Goal: Information Seeking & Learning: Find specific fact

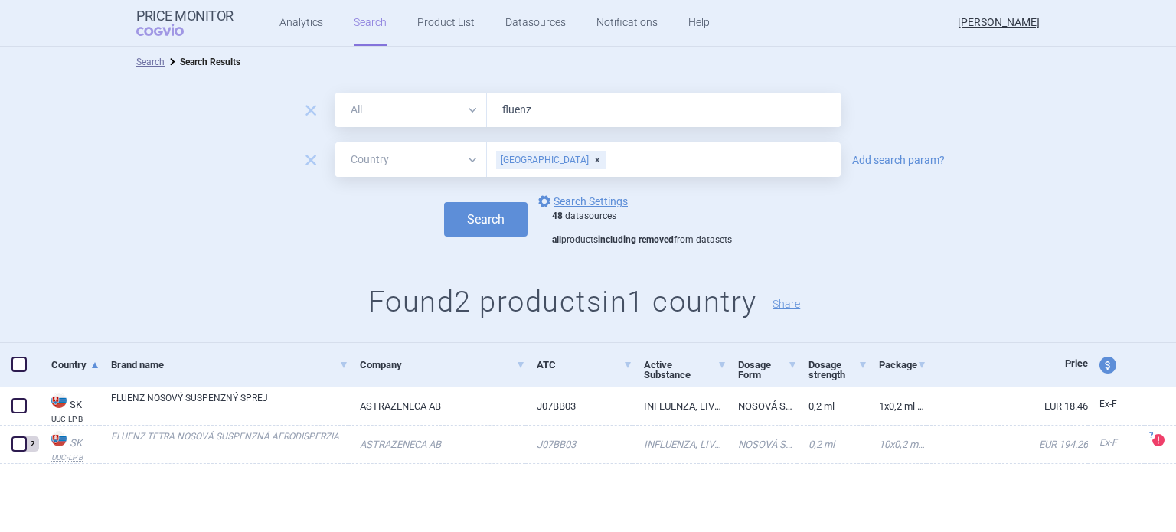
select select "country"
click at [589, 126] on input "fluenz" at bounding box center [664, 110] width 354 height 34
type input "alofisel"
click at [481, 218] on button "Search" at bounding box center [485, 219] width 83 height 34
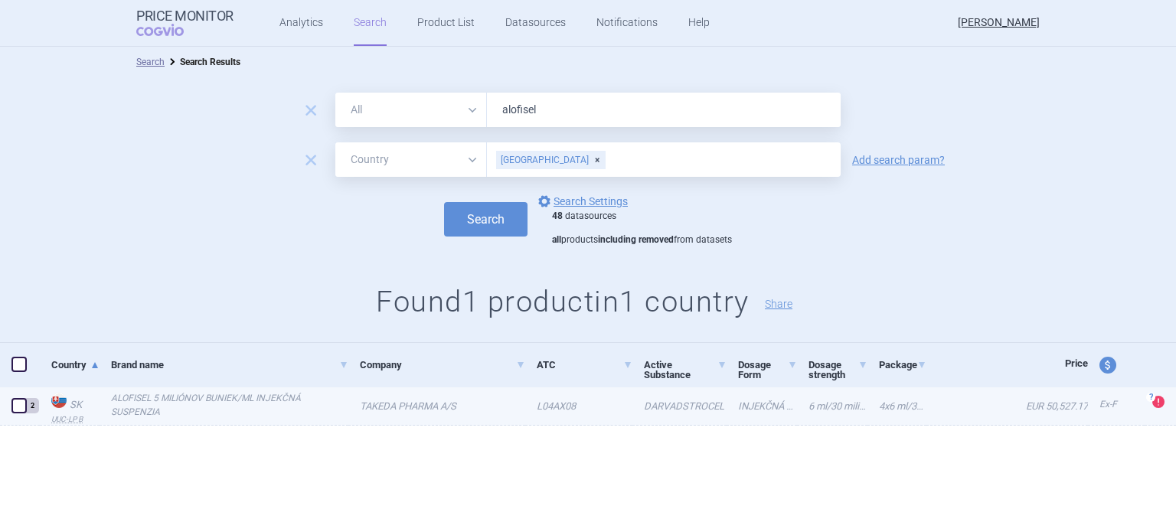
click at [190, 396] on link "ALOFISEL 5 MILIÓNOV BUNIEK/ML INJEKČNÁ SUSPENZIA" at bounding box center [229, 405] width 237 height 28
select select "EUR"
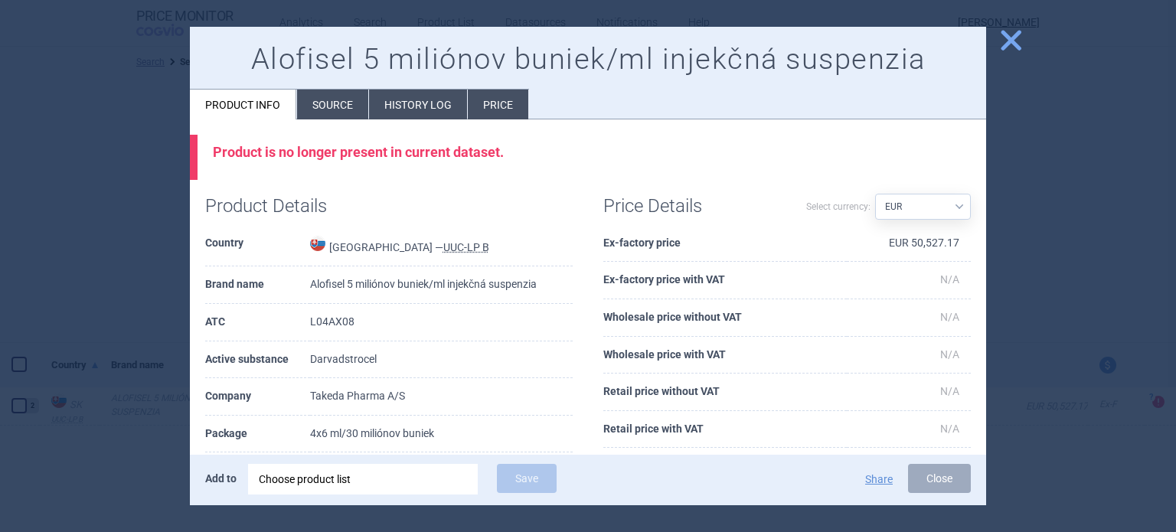
click at [416, 114] on li "History log" at bounding box center [418, 105] width 98 height 30
